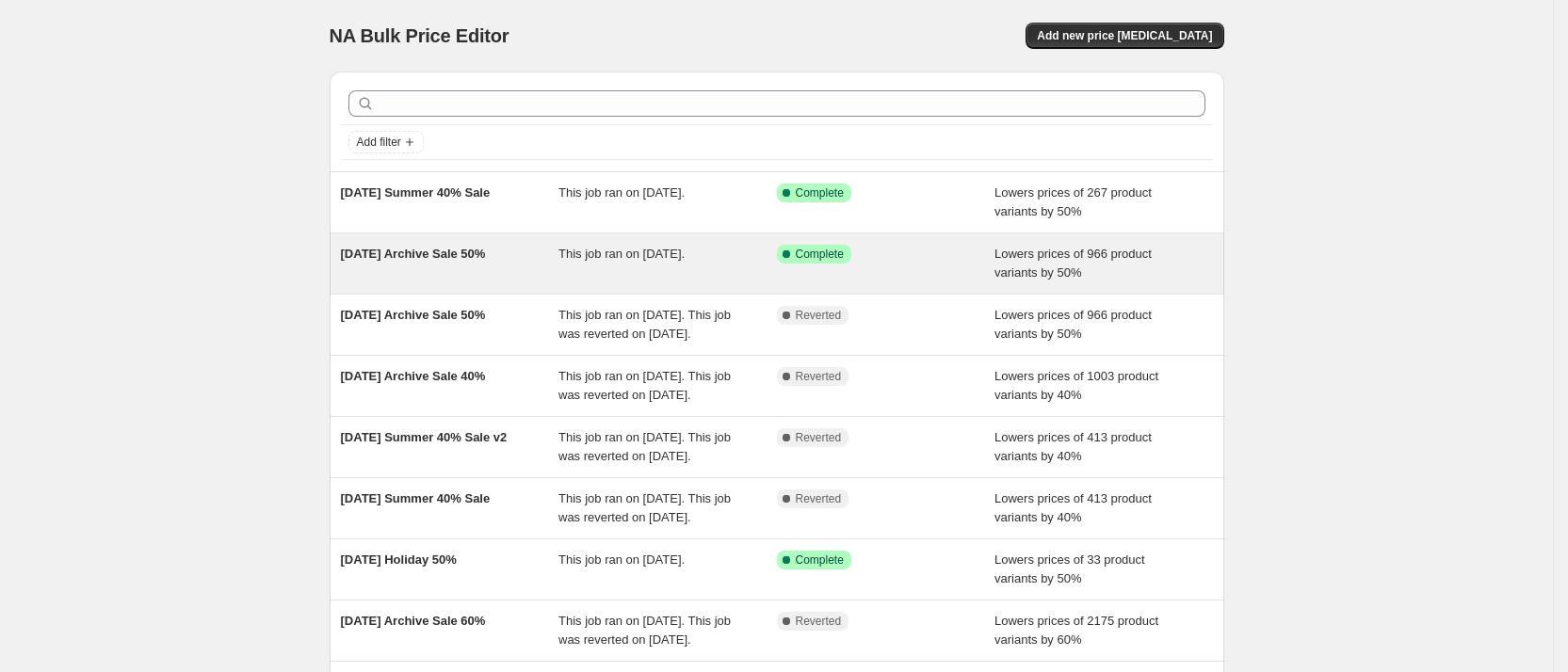
click at [451, 266] on div "[DATE] Archive Sale 50%" at bounding box center [450, 263] width 219 height 38
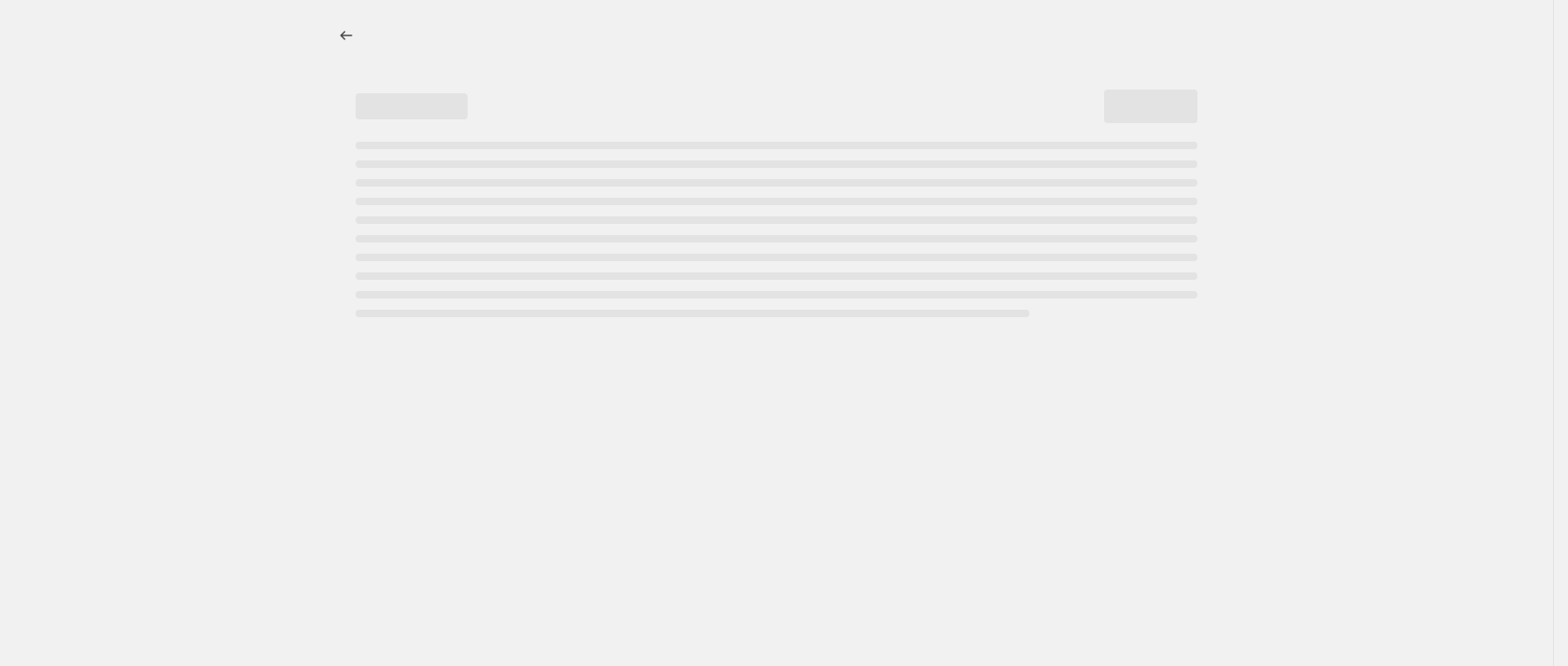
select select "percentage"
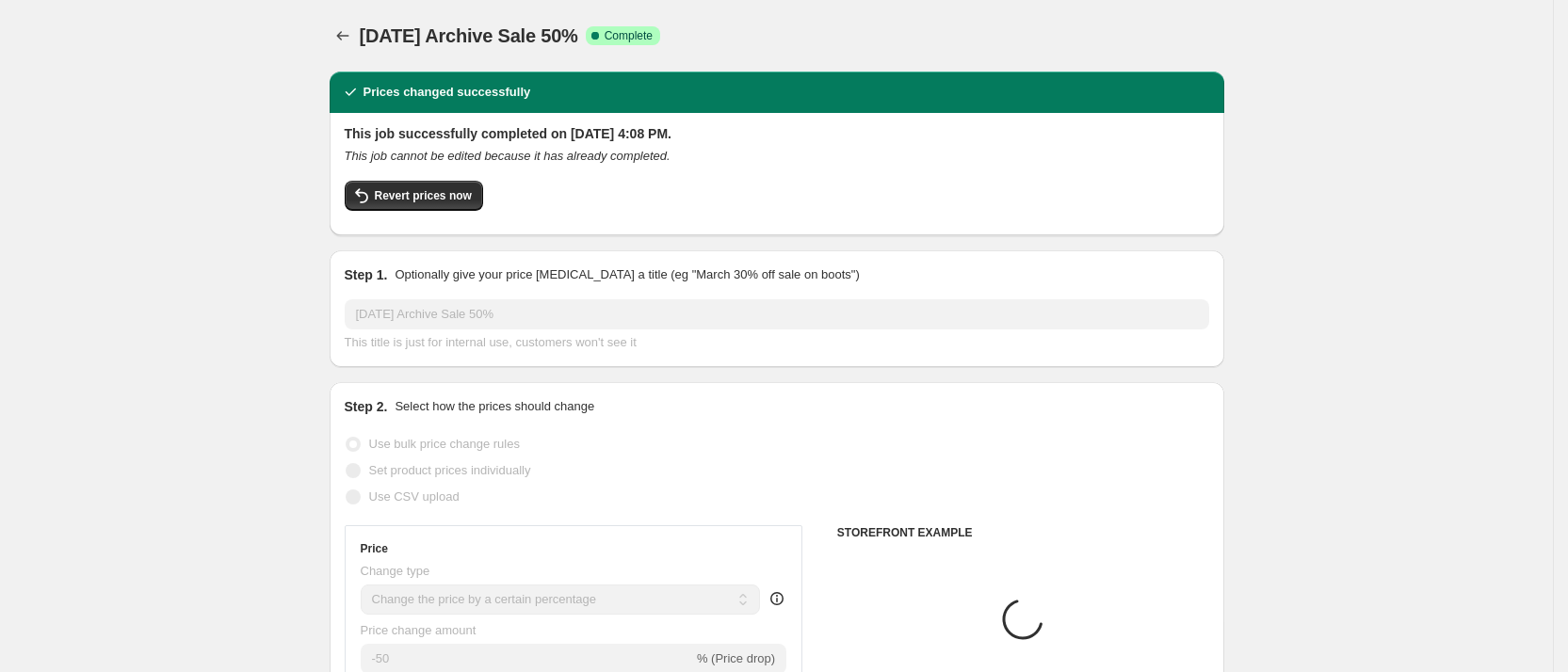
select select "collection"
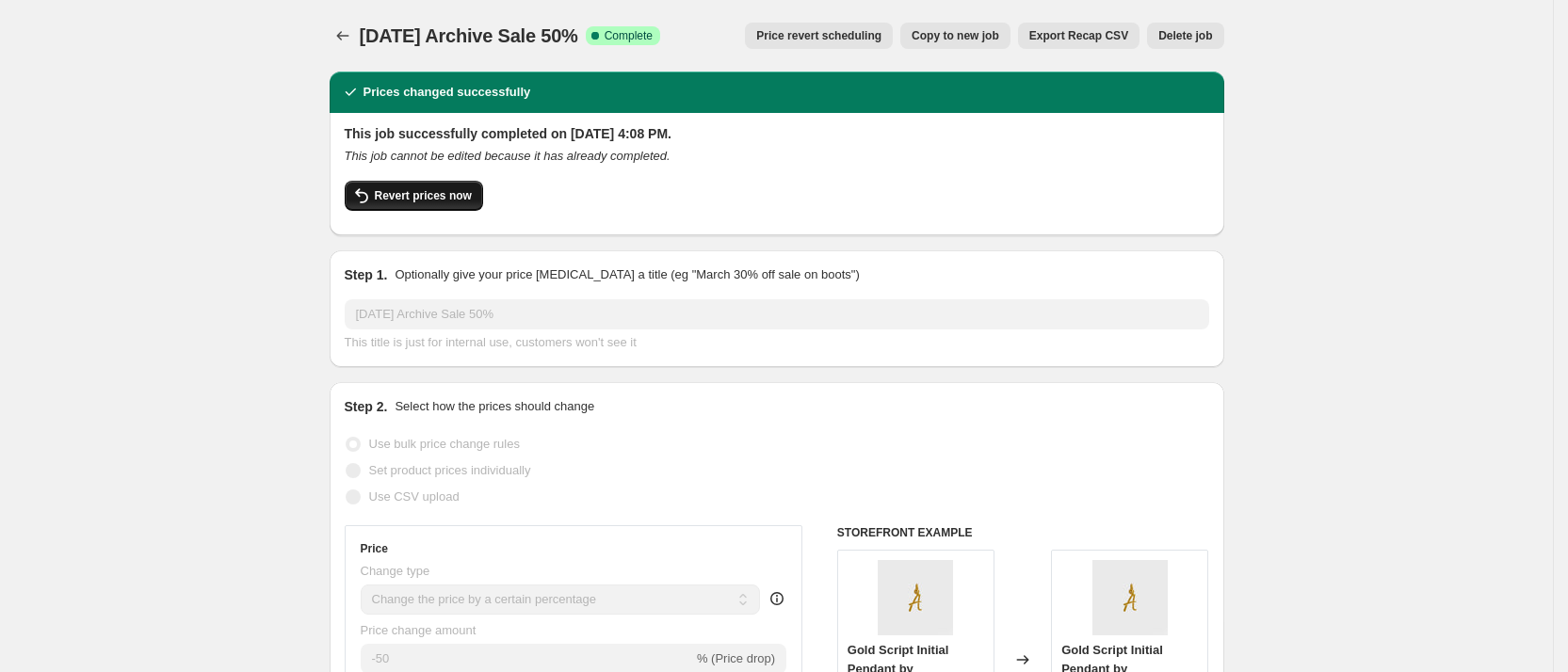
click at [421, 200] on span "Revert prices now" at bounding box center [423, 196] width 97 height 15
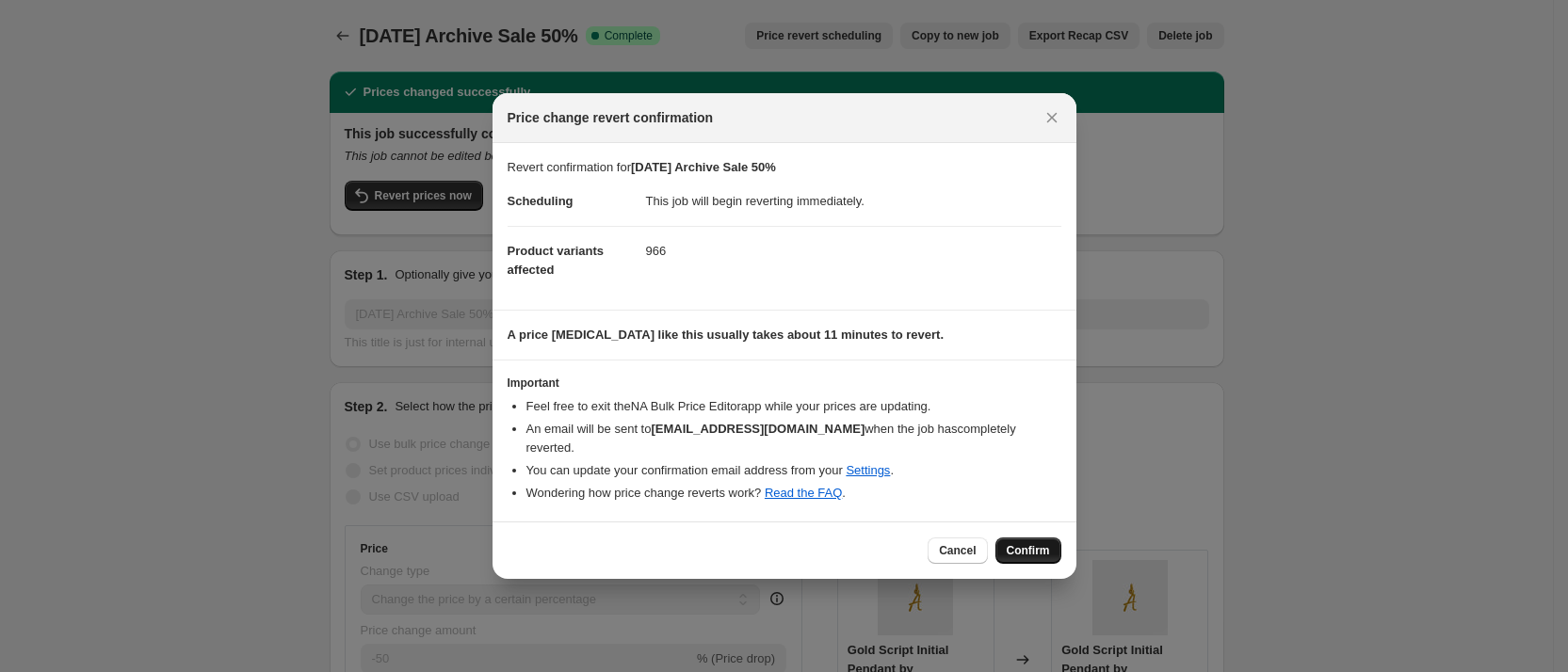
click at [1032, 544] on span "Confirm" at bounding box center [1028, 551] width 43 height 15
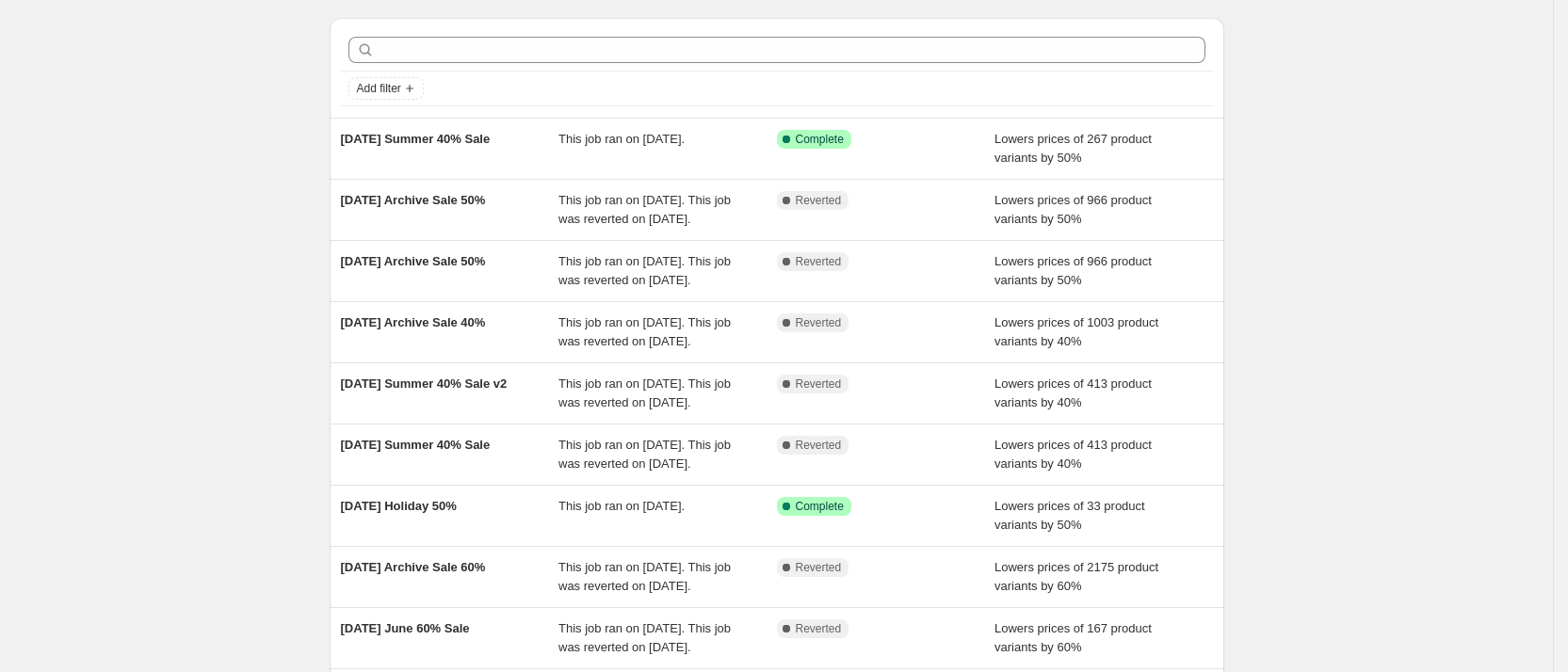
scroll to position [56, 0]
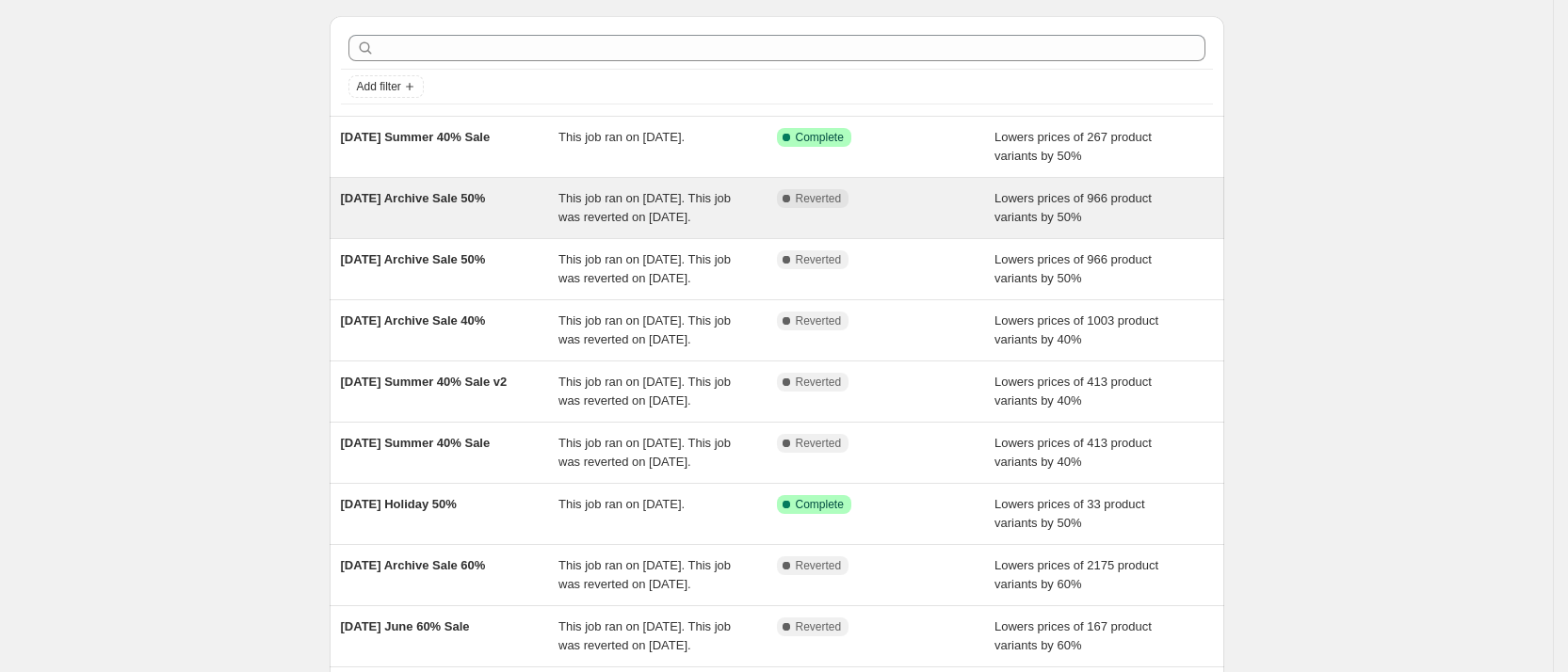
click at [467, 227] on div "[DATE] Archive Sale 50%" at bounding box center [450, 207] width 219 height 38
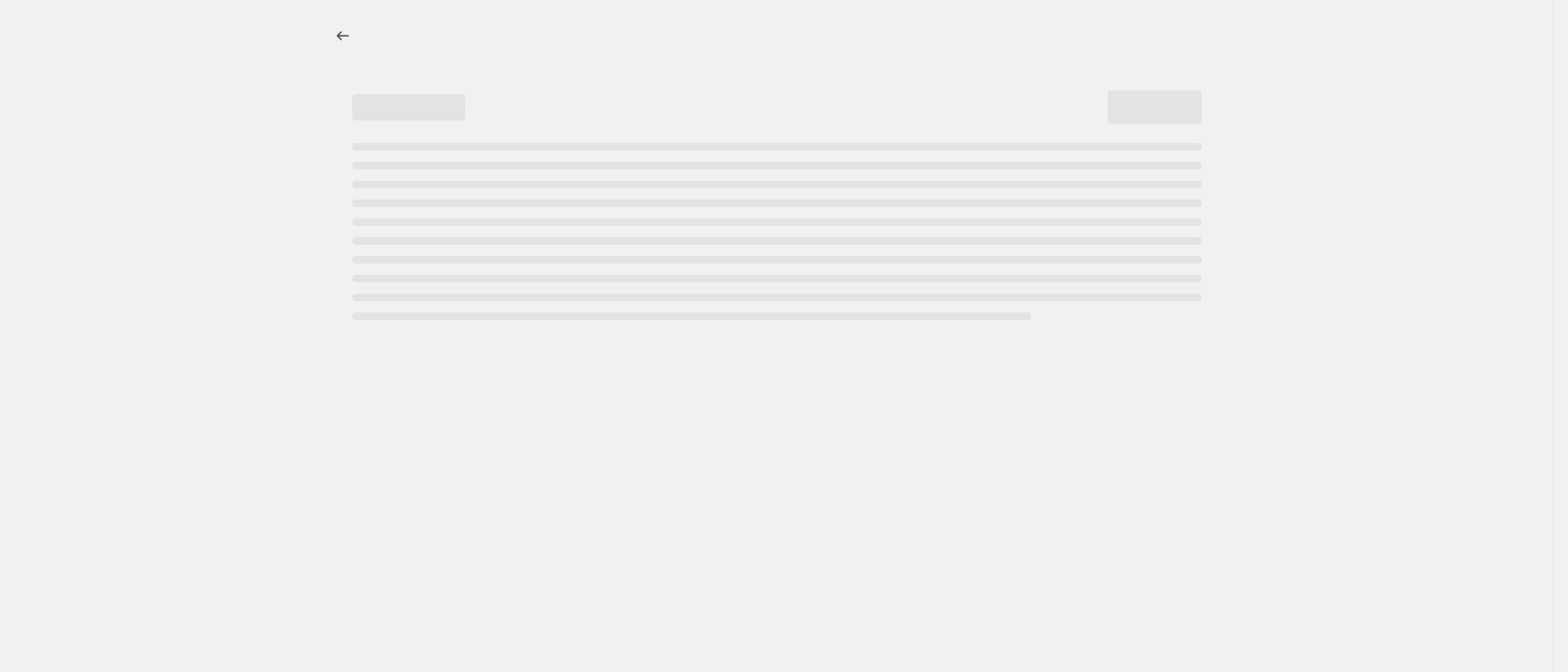
select select "percentage"
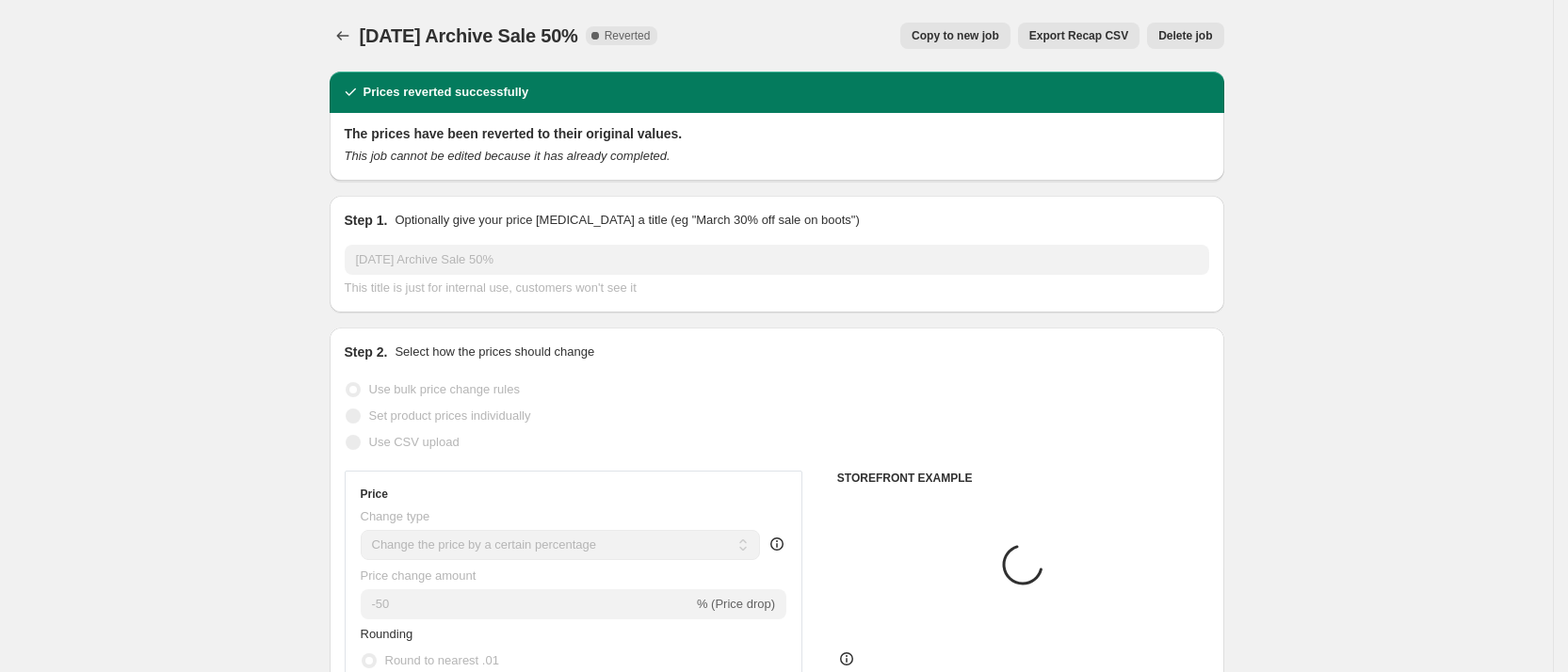
select select "collection"
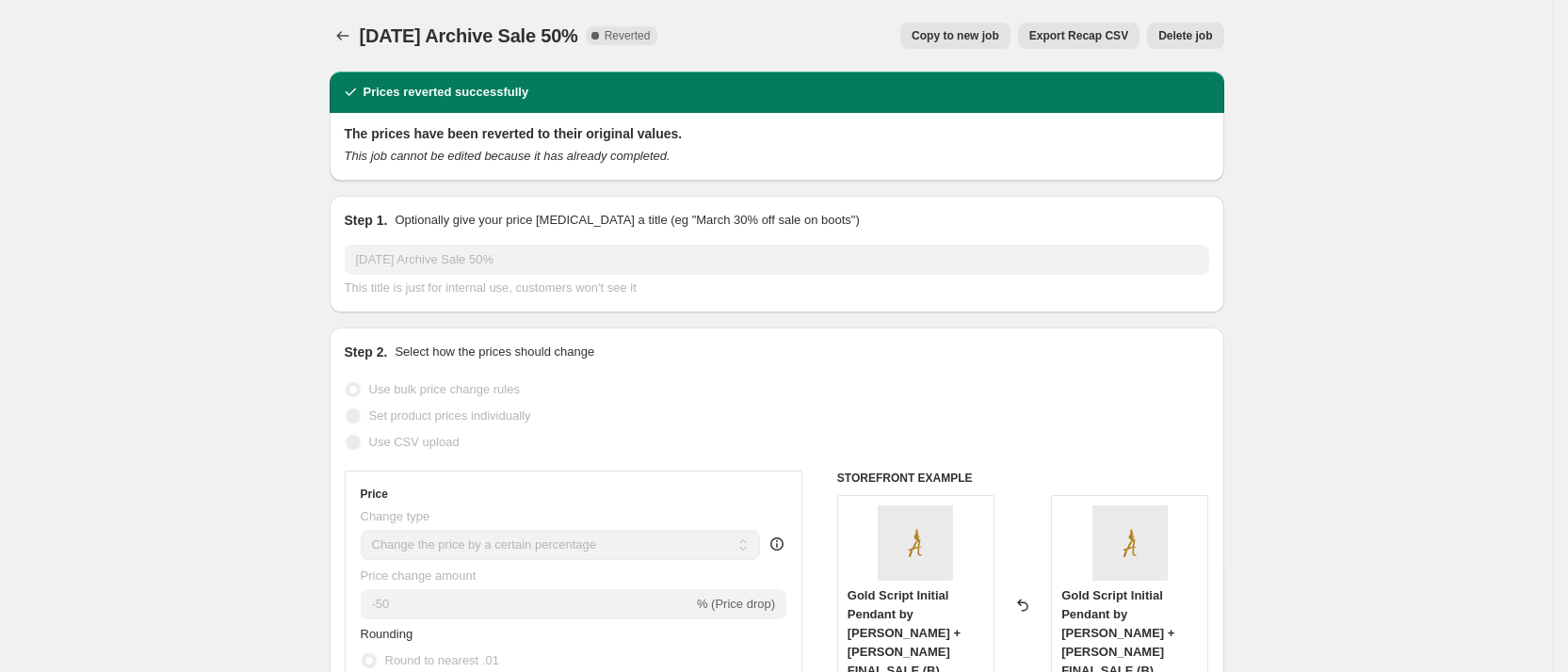
click at [957, 26] on button "Copy to new job" at bounding box center [956, 35] width 110 height 26
select select "percentage"
select select "collection"
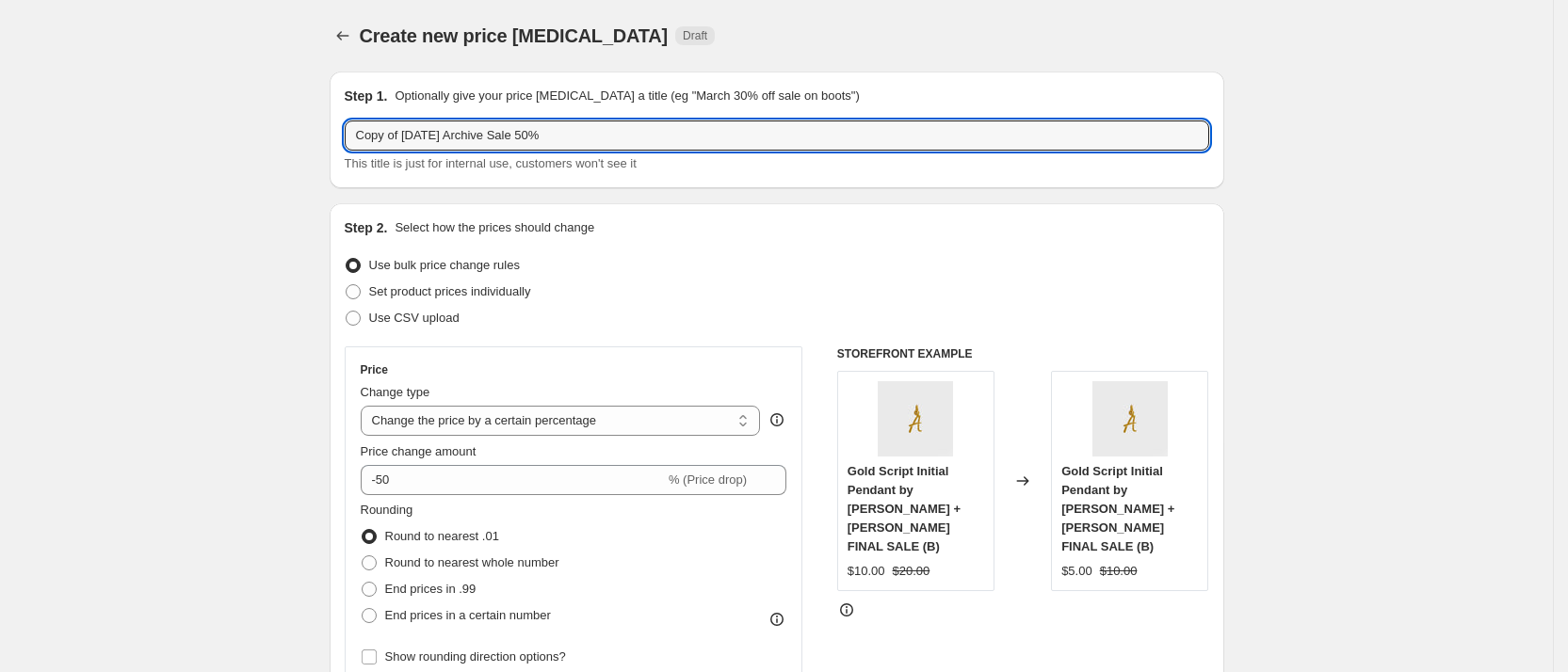
drag, startPoint x: 402, startPoint y: 130, endPoint x: 157, endPoint y: 110, distance: 245.8
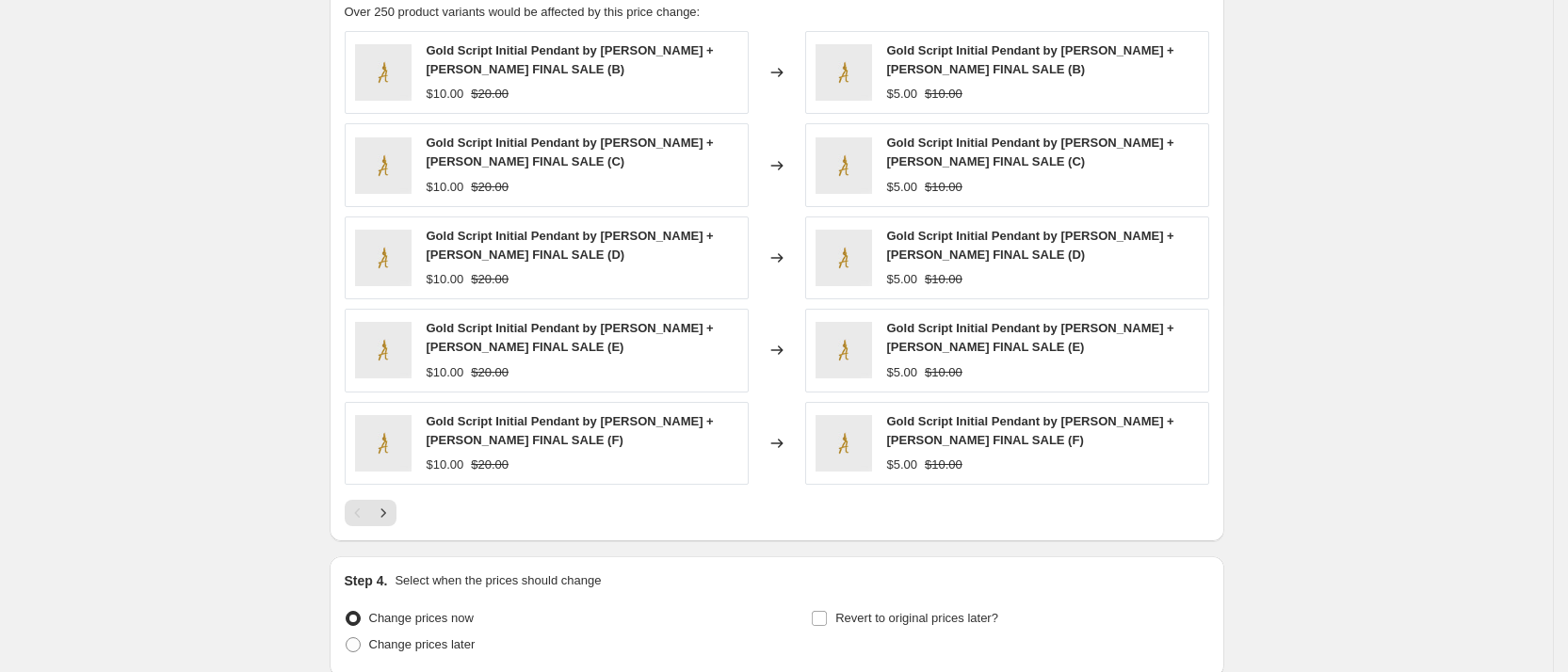
scroll to position [1453, 0]
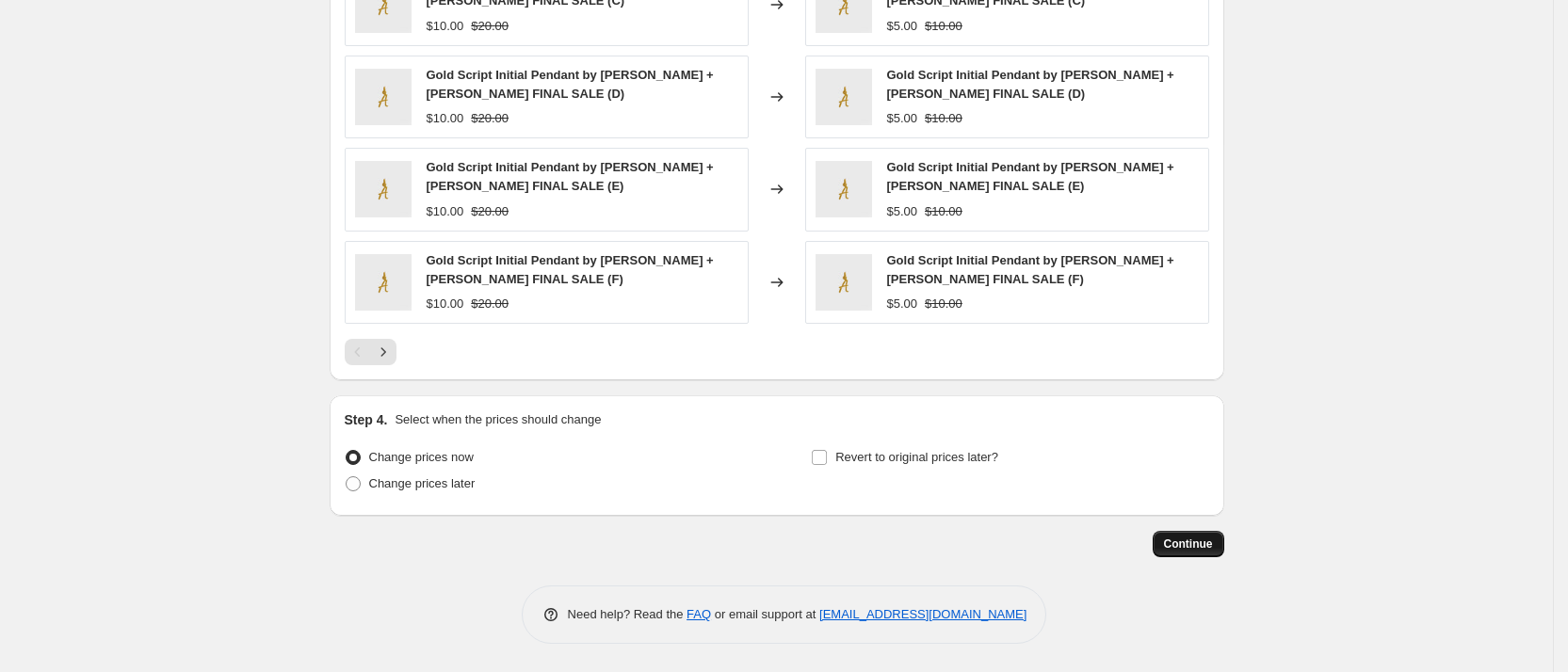
type input "8.10.25 Archive Sale 50% v2"
click at [1197, 540] on span "Continue" at bounding box center [1188, 545] width 49 height 15
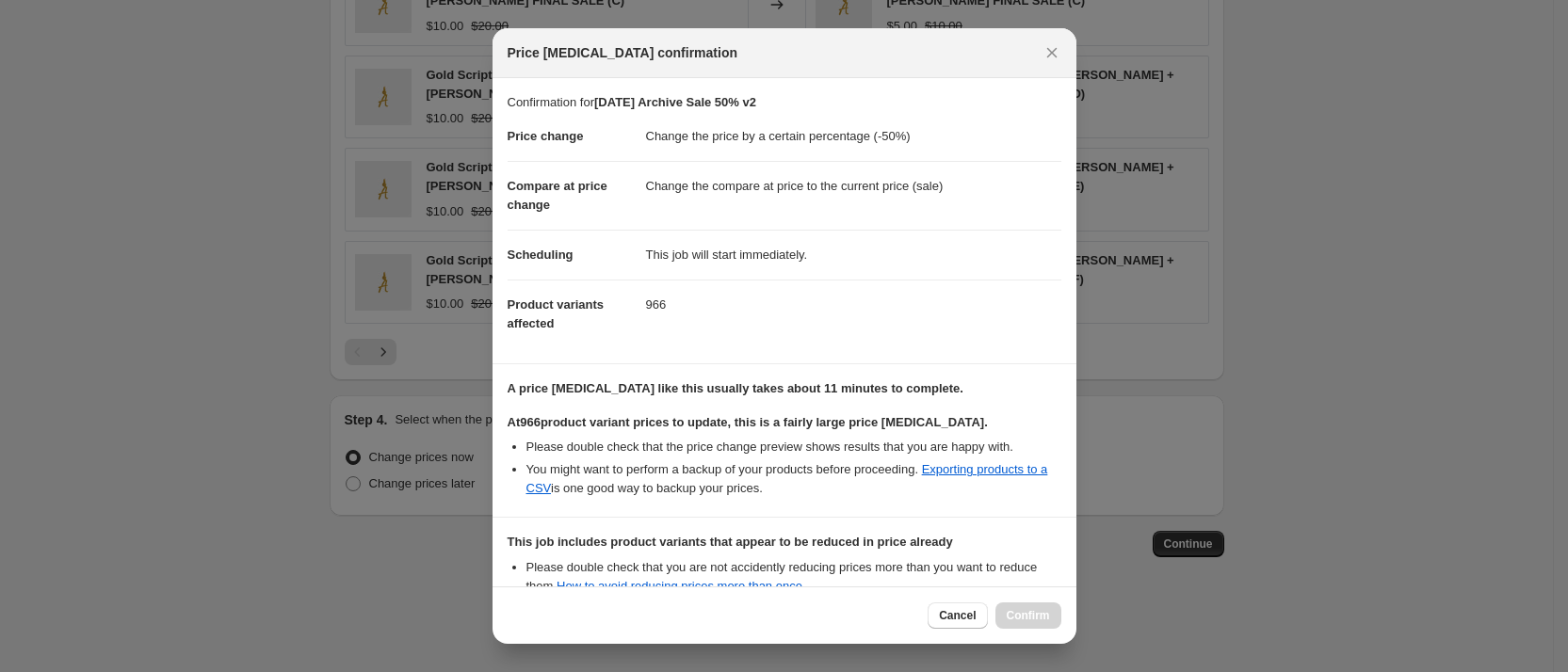
scroll to position [224, 0]
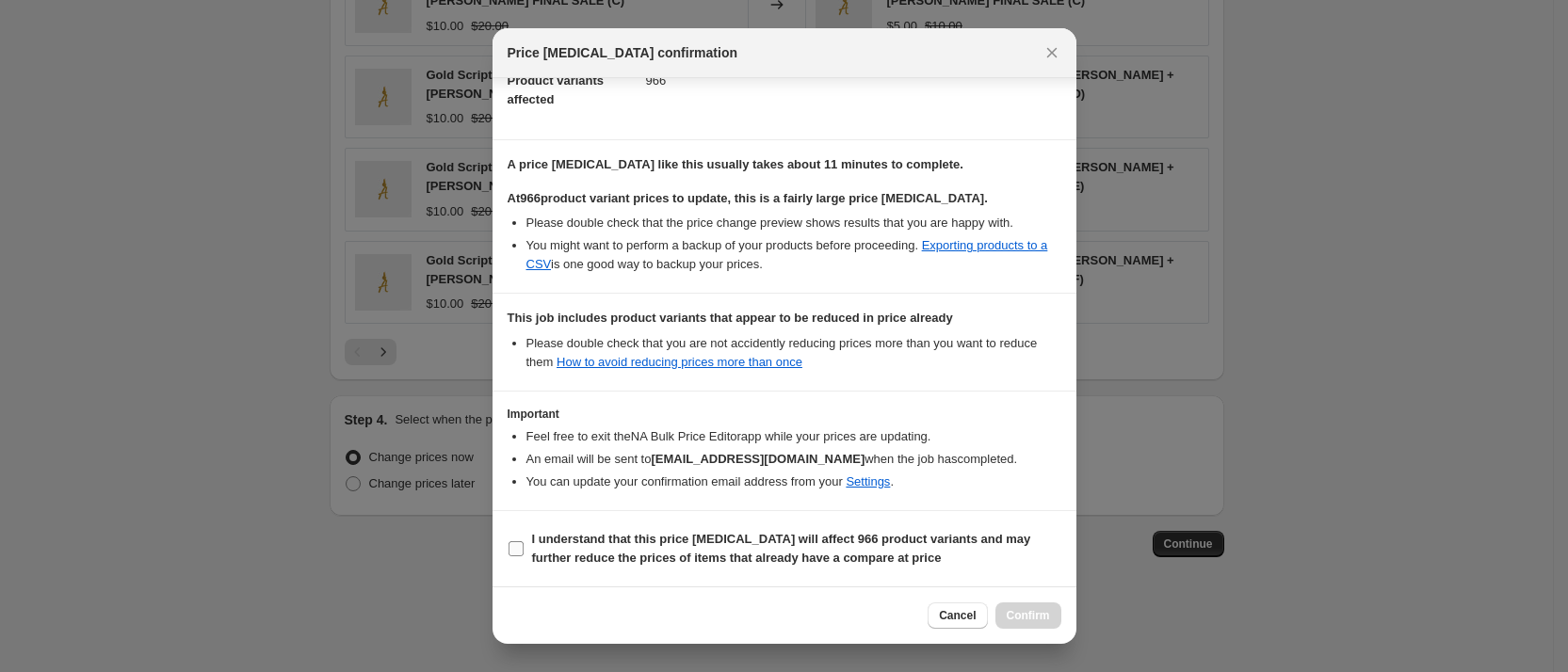
click at [523, 545] on input "I understand that this price change job will affect 966 product variants and ma…" at bounding box center [516, 550] width 15 height 15
checkbox input "true"
click at [1017, 622] on span "Confirm" at bounding box center [1028, 616] width 43 height 15
